Goal: Transaction & Acquisition: Purchase product/service

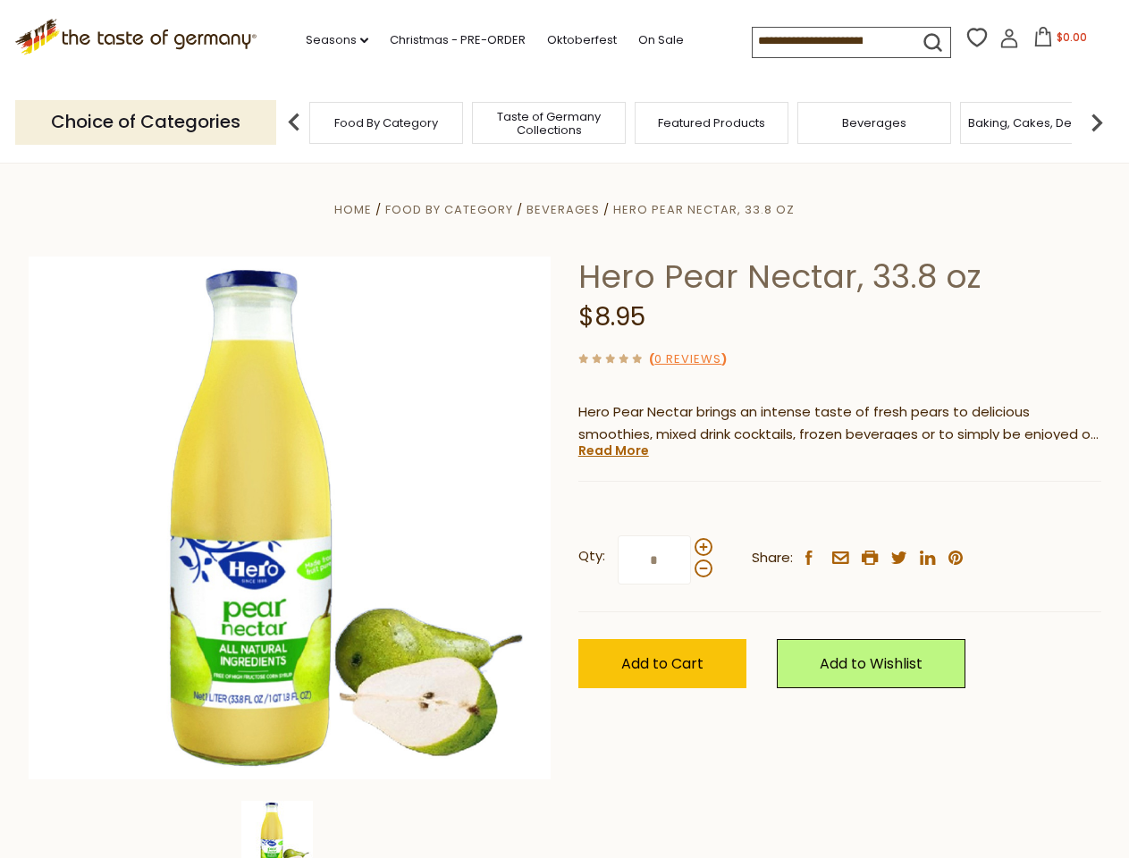
click at [564, 429] on div "Home Food By Category [GEOGRAPHIC_DATA] Hero Pear Nectar, 33.8 oz Hero Pear Nec…" at bounding box center [565, 542] width 1100 height 688
click at [330, 40] on link "Seasons dropdown_arrow" at bounding box center [337, 40] width 63 height 20
click at [830, 41] on input at bounding box center [828, 40] width 151 height 25
click at [1057, 42] on span "$0.00" at bounding box center [1072, 37] width 30 height 15
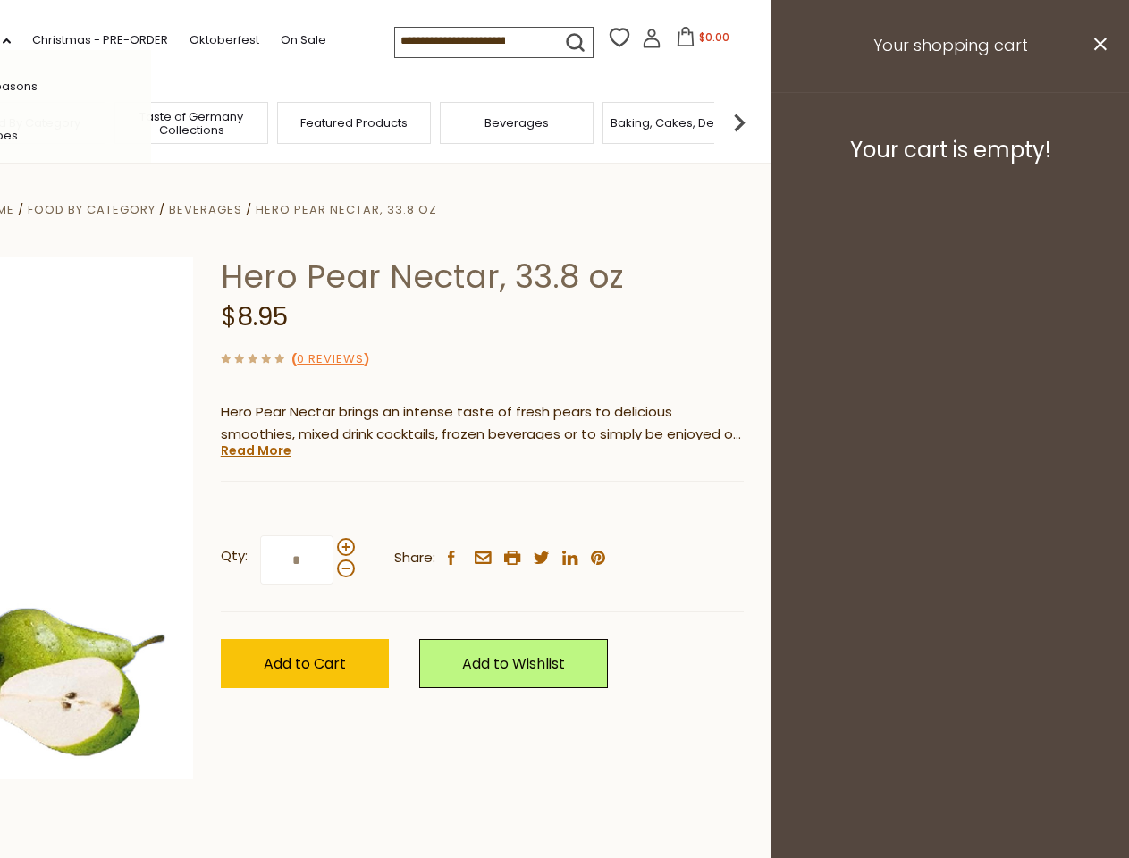
click at [151, 122] on div "All Seasons Recipes Game Day [DATE] [DATE] [DATE][PERSON_NAME] [DATE] Springfes…" at bounding box center [49, 429] width 203 height 758
click at [1097, 122] on footer "Your cart is empty!" at bounding box center [951, 149] width 358 height 115
click at [564, 511] on div "Qty: * Share: facebook email printer twitter linkedin pinterest" at bounding box center [482, 561] width 523 height 104
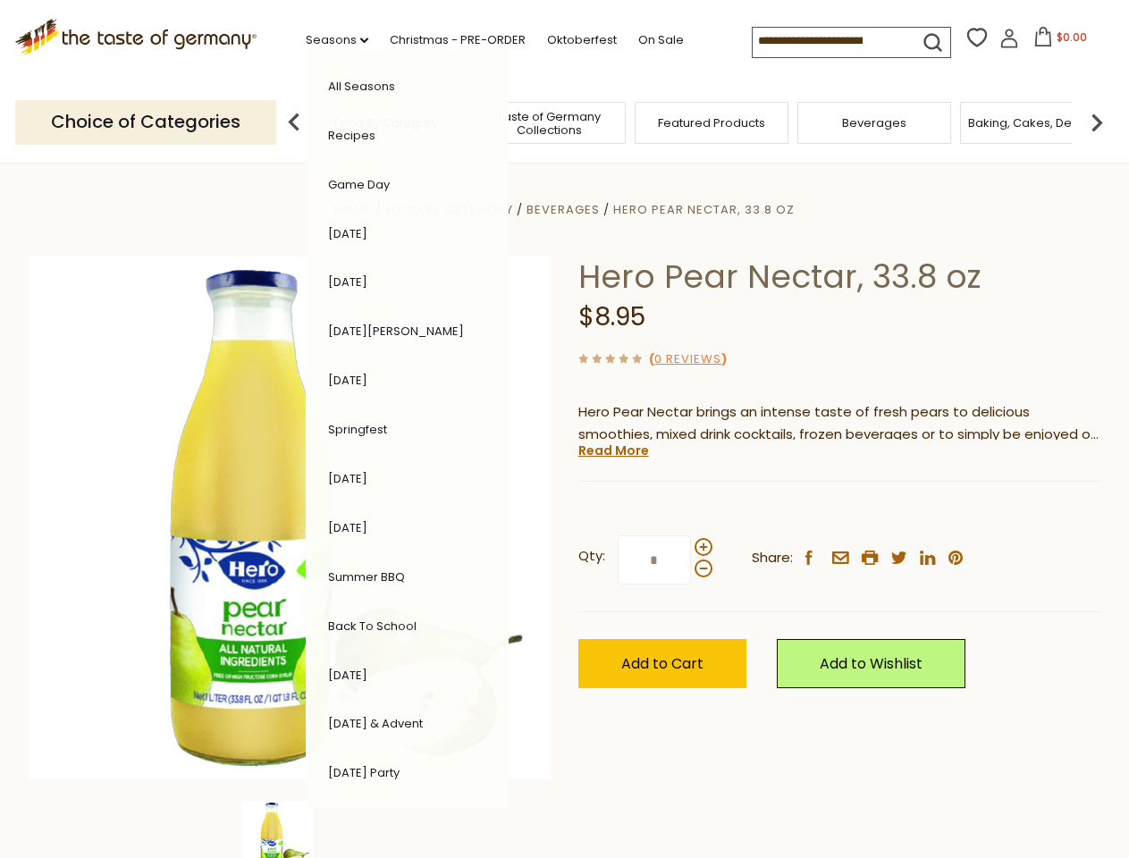
click at [290, 830] on div "Home Food By Category [GEOGRAPHIC_DATA] Hero Pear Nectar, 33.8 oz Hero Pear Nec…" at bounding box center [565, 542] width 1100 height 688
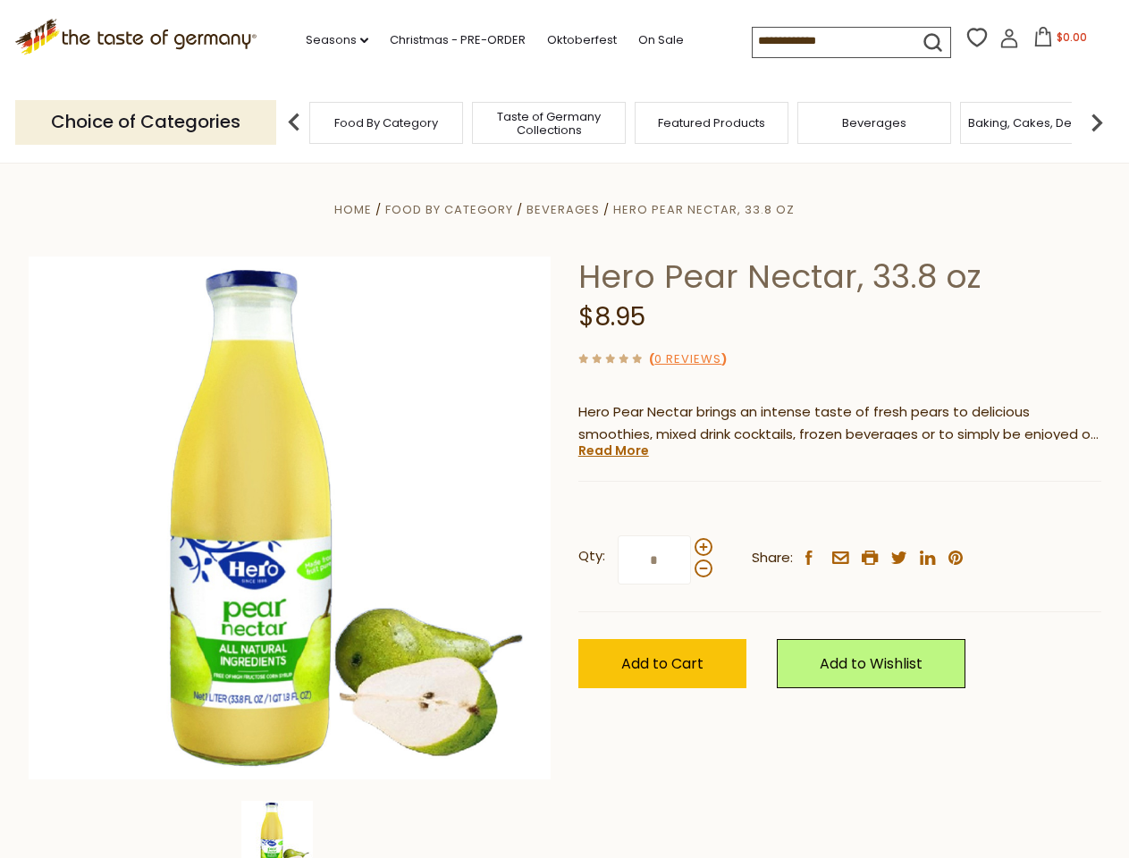
click at [290, 830] on img at bounding box center [277, 837] width 72 height 72
click at [612, 451] on link "Read More" at bounding box center [613, 451] width 71 height 18
